Goal: Navigation & Orientation: Find specific page/section

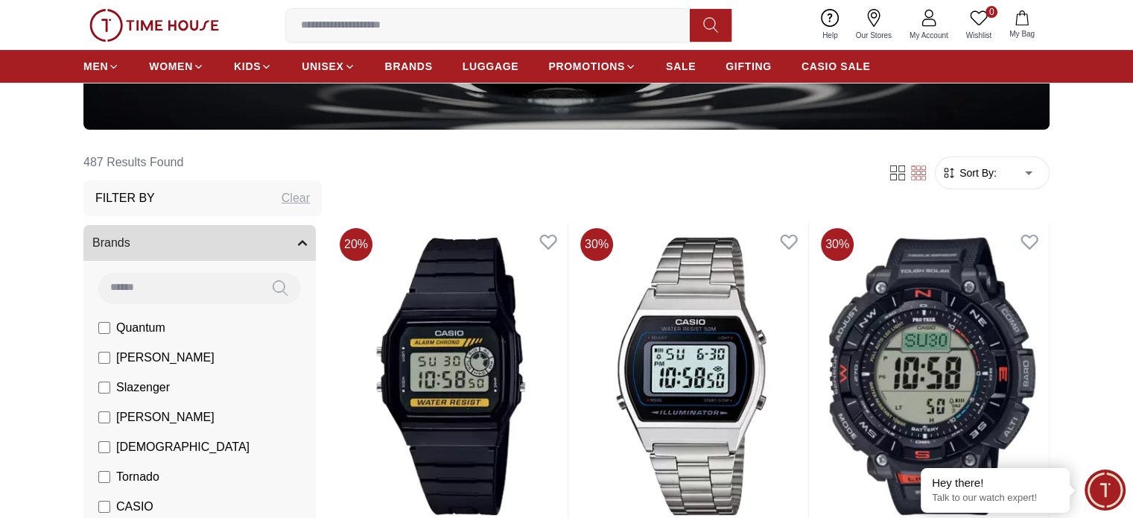
scroll to position [447, 0]
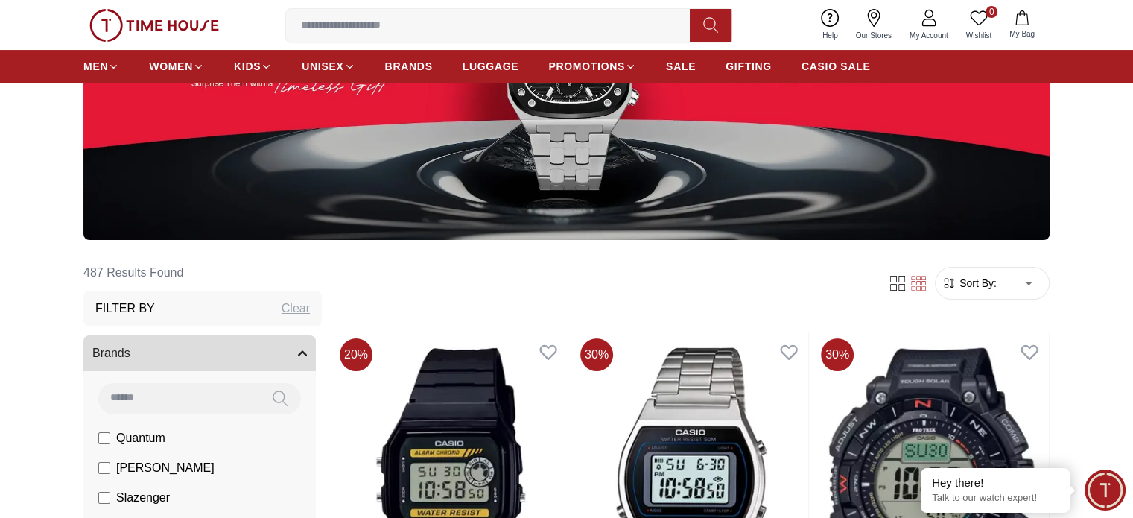
scroll to position [149, 0]
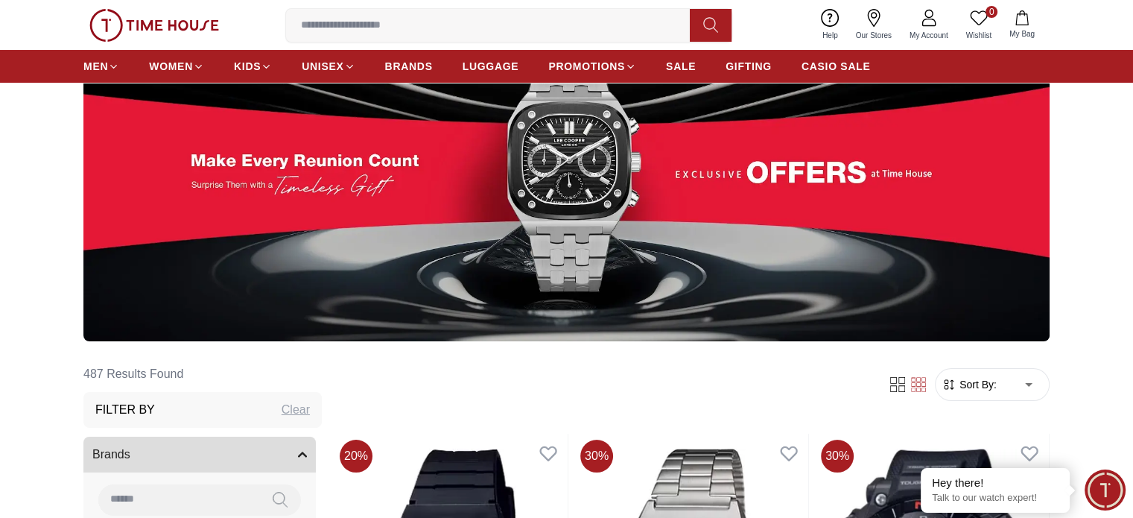
scroll to position [223, 0]
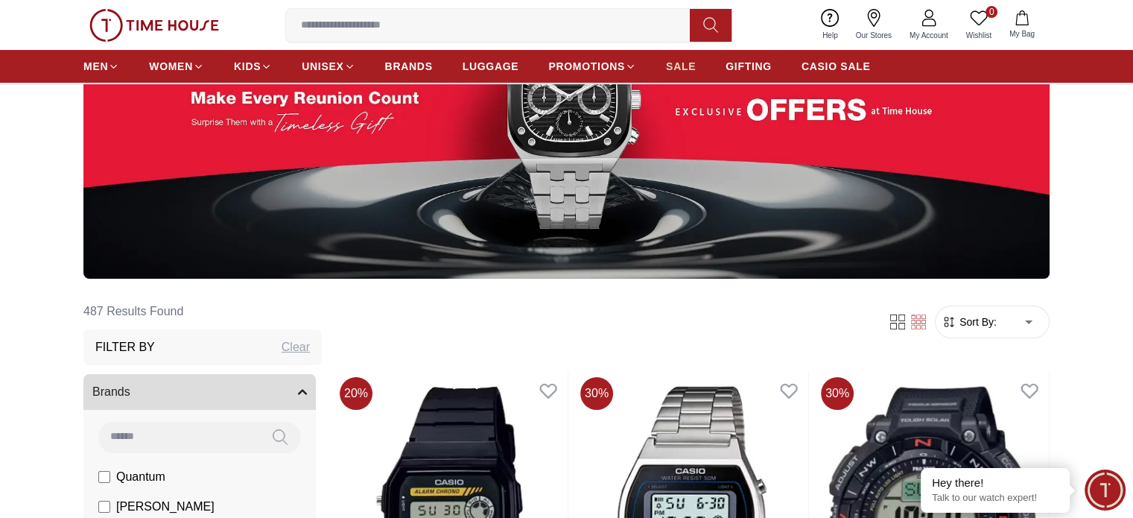
click at [678, 65] on span "SALE" at bounding box center [681, 66] width 30 height 15
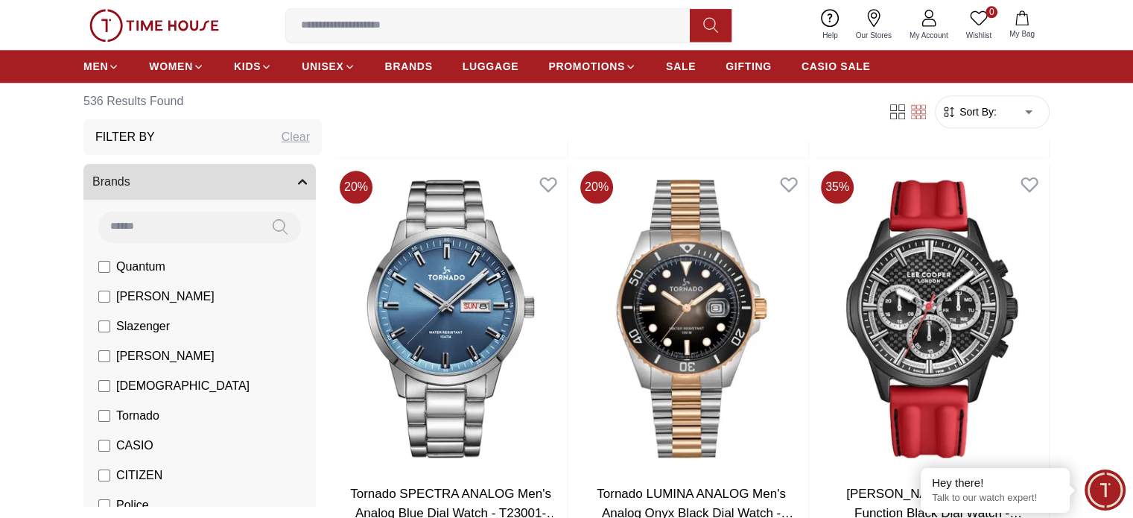
scroll to position [1787, 0]
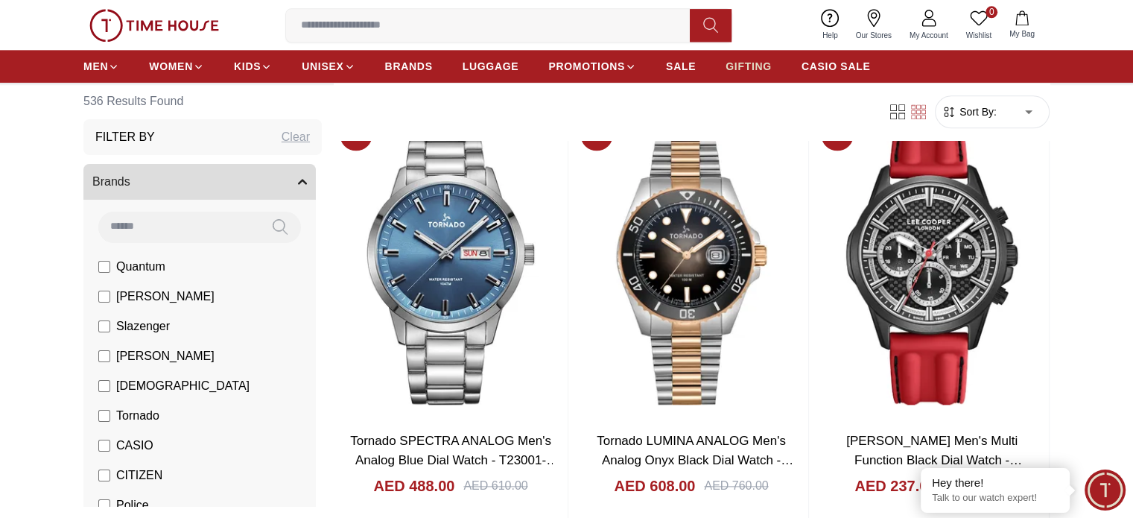
click at [751, 62] on span "GIFTING" at bounding box center [748, 66] width 46 height 15
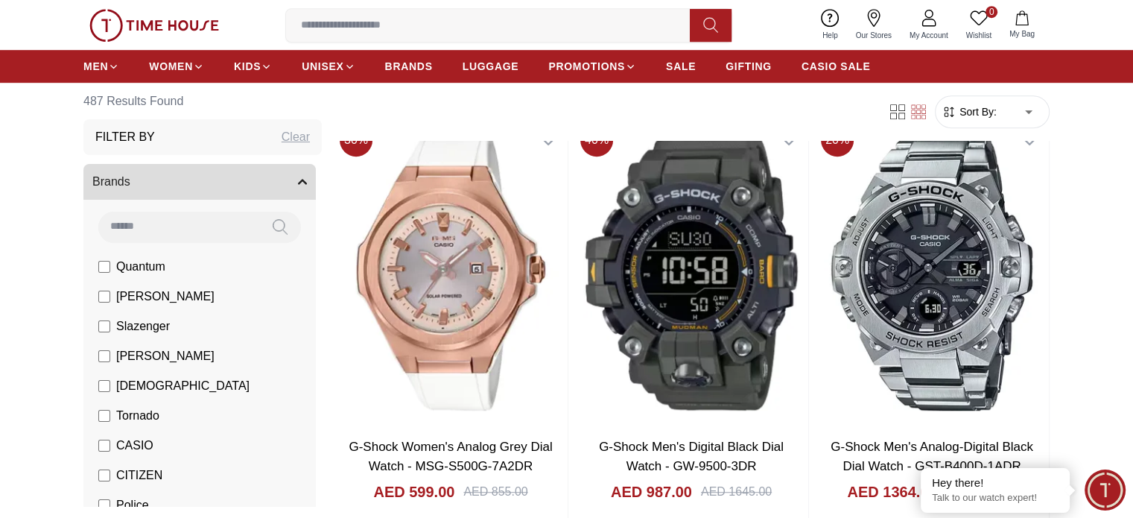
scroll to position [1043, 0]
